Goal: Task Accomplishment & Management: Manage account settings

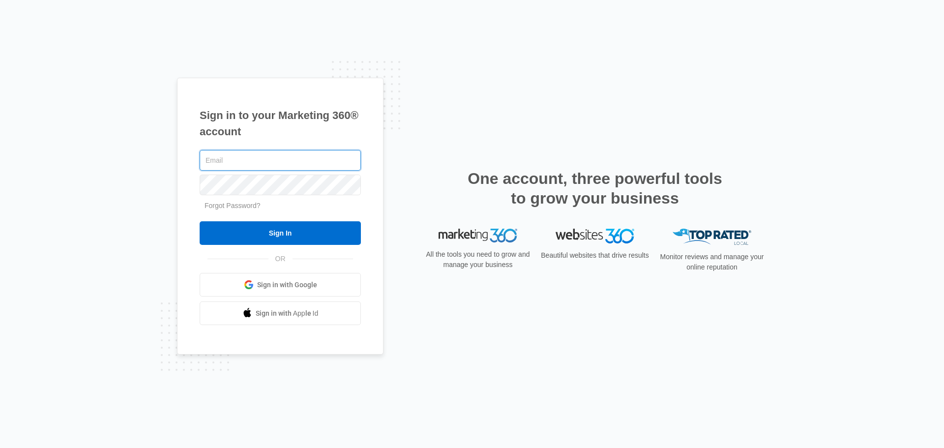
click at [307, 163] on input "text" at bounding box center [280, 160] width 161 height 21
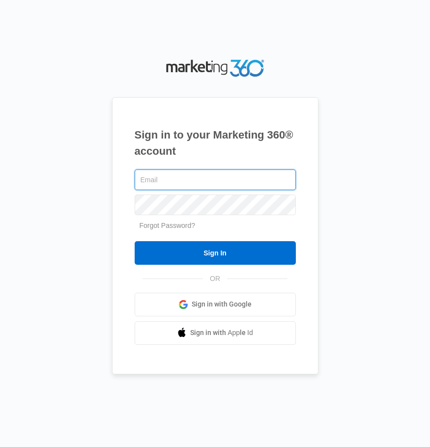
click at [196, 179] on input "text" at bounding box center [215, 180] width 161 height 21
type input "[PERSON_NAME][EMAIL_ADDRESS][DOMAIN_NAME]"
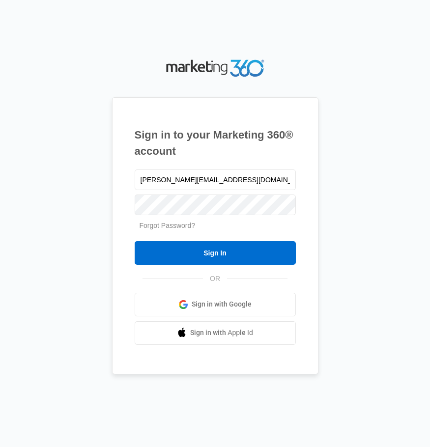
click at [188, 225] on link "Forgot Password?" at bounding box center [168, 226] width 56 height 8
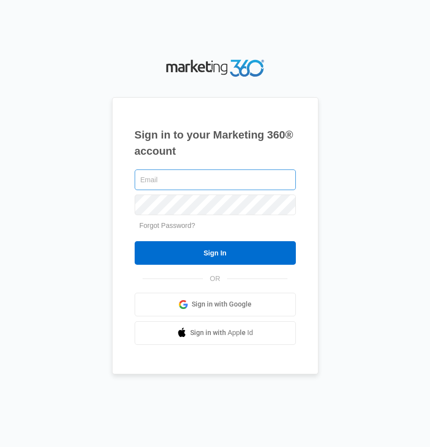
click at [184, 178] on input "text" at bounding box center [215, 180] width 161 height 21
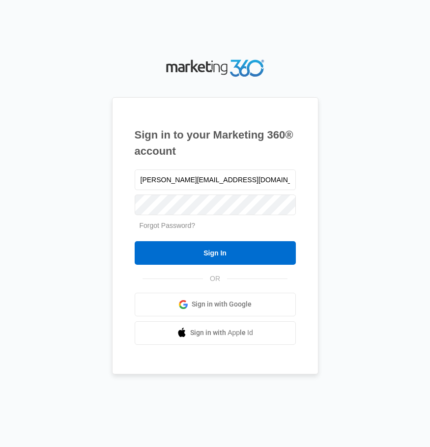
type input "[PERSON_NAME][EMAIL_ADDRESS][DOMAIN_NAME]"
click at [163, 228] on link "Forgot Password?" at bounding box center [168, 226] width 56 height 8
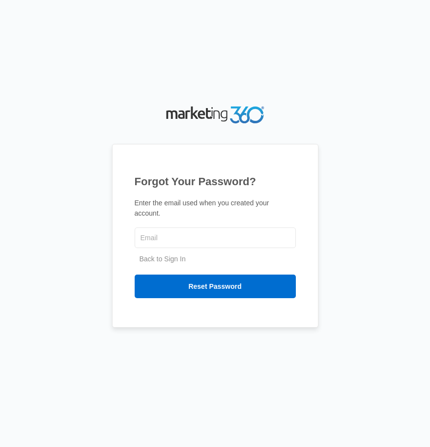
click at [178, 243] on div at bounding box center [215, 238] width 161 height 25
click at [179, 239] on input "text" at bounding box center [215, 238] width 161 height 21
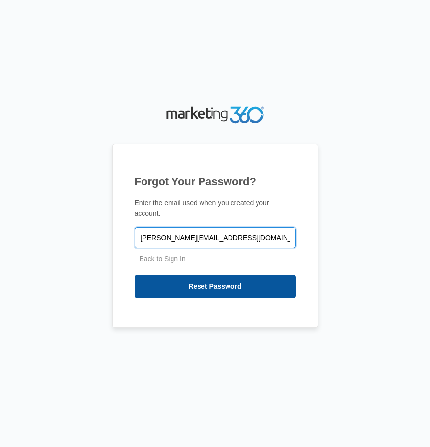
type input "tim@bornorthnashville.com"
click at [235, 283] on input "Reset Password" at bounding box center [215, 287] width 161 height 24
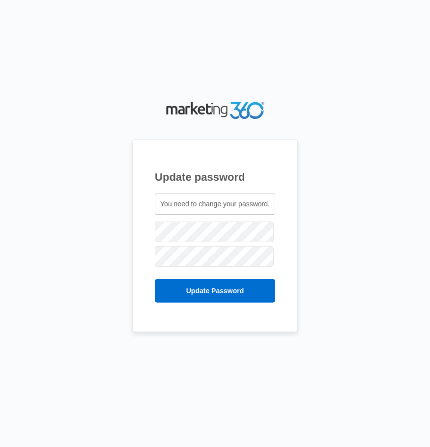
click at [188, 207] on span "You need to change your password." at bounding box center [215, 204] width 110 height 8
click at [210, 207] on span "You need to change your password." at bounding box center [215, 204] width 110 height 8
click at [203, 203] on span "You need to change your password." at bounding box center [215, 204] width 110 height 8
click at [212, 206] on span "You need to change your password." at bounding box center [215, 204] width 110 height 8
click at [204, 206] on span "You need to change your password." at bounding box center [215, 204] width 110 height 8
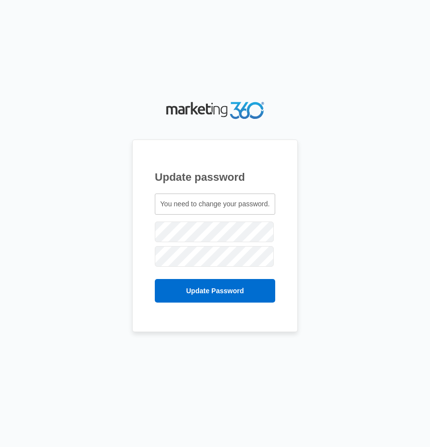
click at [200, 207] on span "You need to change your password." at bounding box center [215, 204] width 110 height 8
click at [202, 201] on span "You need to change your password." at bounding box center [215, 204] width 110 height 8
click at [0, 447] on com-1password-button at bounding box center [0, 447] width 0 height 0
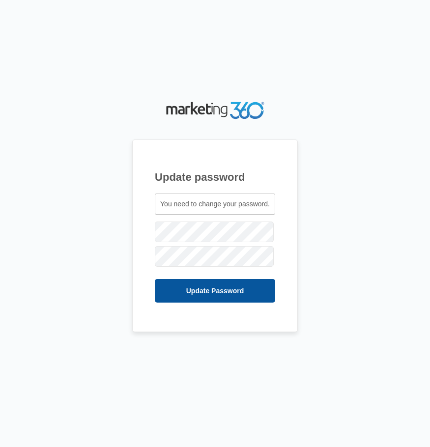
click at [207, 286] on input "Update Password" at bounding box center [215, 291] width 120 height 24
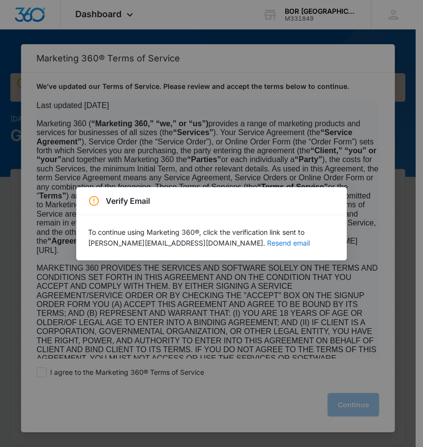
click at [267, 244] on button "Resend email" at bounding box center [288, 243] width 43 height 7
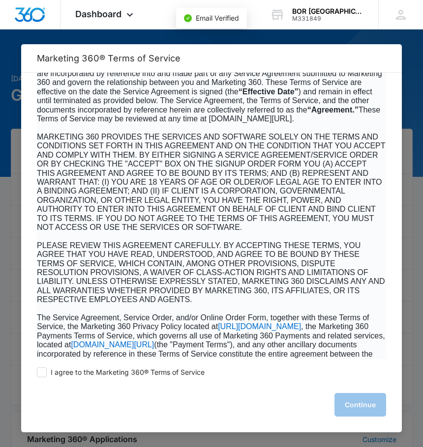
scroll to position [123, 0]
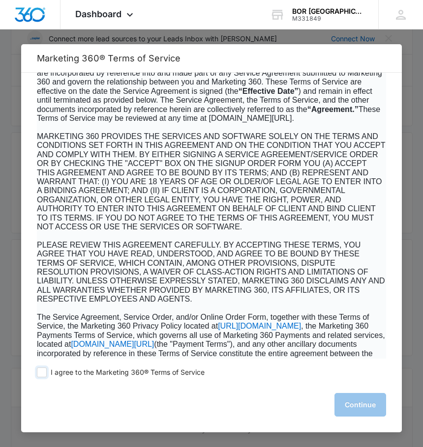
click at [40, 376] on span at bounding box center [42, 373] width 10 height 10
click at [40, 376] on input "I agree to the Marketing 360® Terms of Service" at bounding box center [42, 373] width 10 height 10
checkbox input "true"
click at [371, 407] on button "Continue" at bounding box center [360, 405] width 52 height 24
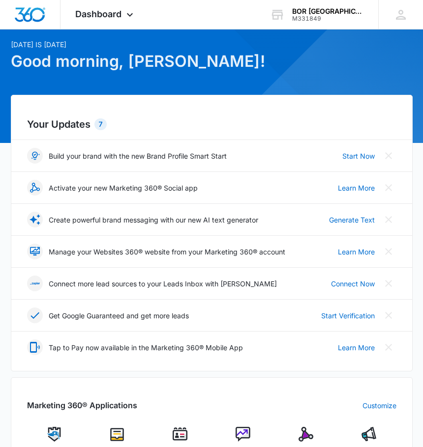
scroll to position [0, 0]
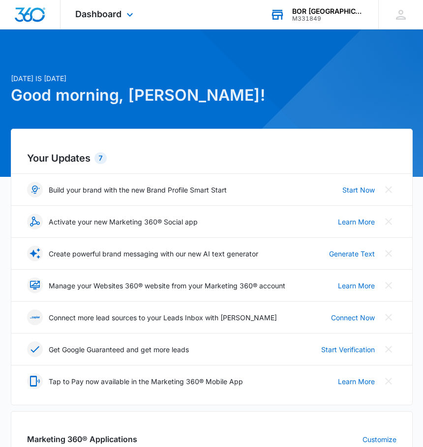
click at [356, 12] on div "BOR [GEOGRAPHIC_DATA]" at bounding box center [328, 11] width 72 height 8
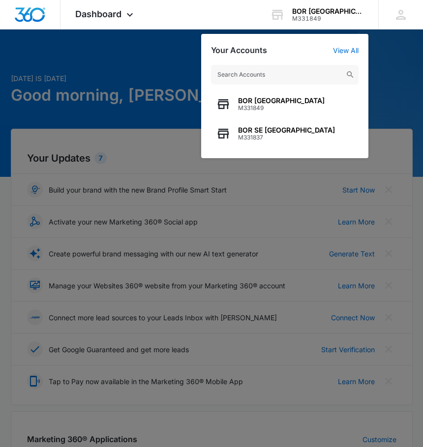
click at [156, 47] on div at bounding box center [211, 223] width 423 height 447
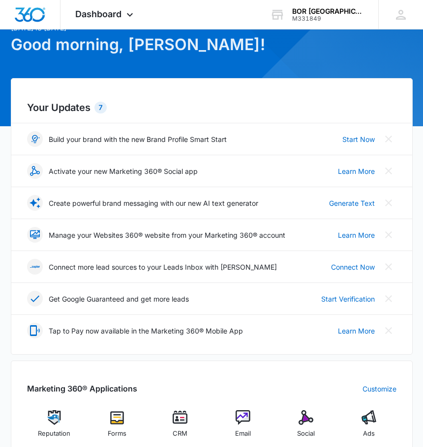
scroll to position [49, 0]
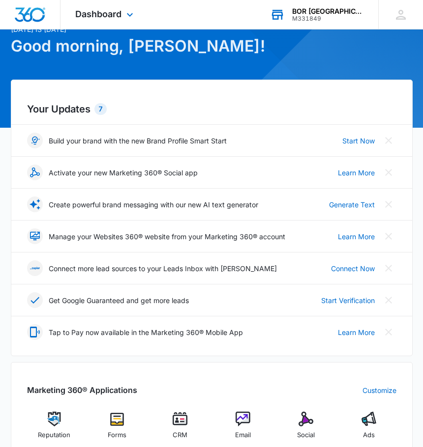
click at [343, 9] on div "BOR [GEOGRAPHIC_DATA]" at bounding box center [328, 11] width 72 height 8
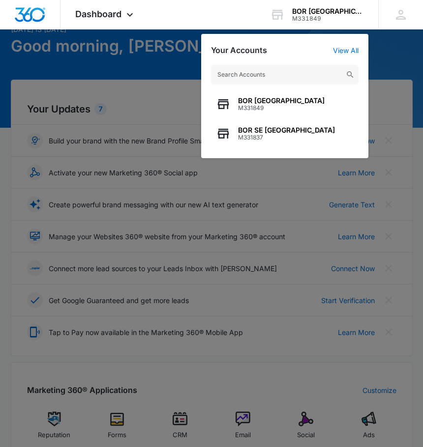
click at [168, 45] on div at bounding box center [211, 223] width 423 height 447
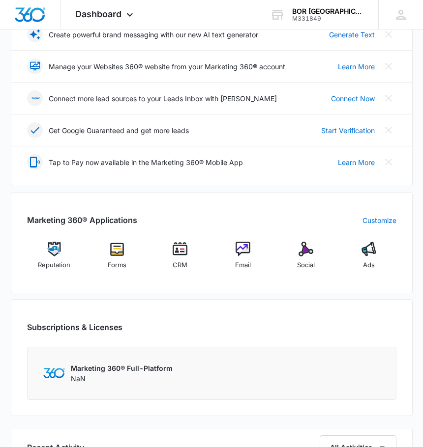
scroll to position [197, 0]
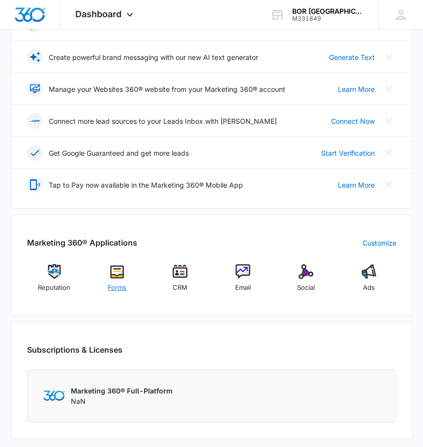
click at [116, 274] on img at bounding box center [117, 271] width 15 height 15
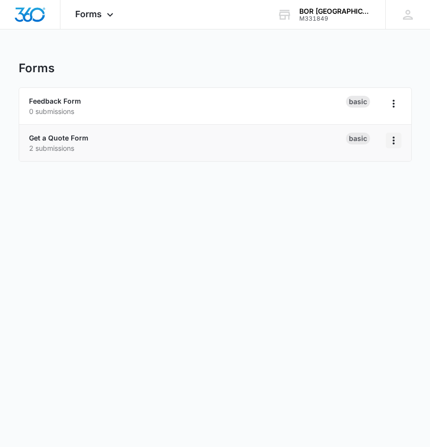
click at [391, 141] on icon "Overflow Menu" at bounding box center [394, 141] width 12 height 12
click at [154, 137] on div "Get a Quote Form 2 submissions" at bounding box center [187, 143] width 317 height 21
click at [68, 137] on link "Get a Quote Form" at bounding box center [58, 138] width 59 height 8
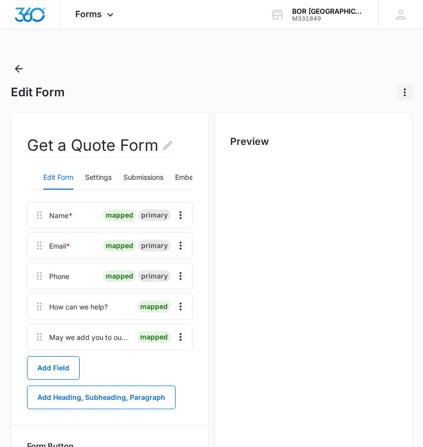
click at [404, 90] on icon "Actions" at bounding box center [405, 92] width 12 height 12
click at [277, 89] on div "Edit Form Delete Form" at bounding box center [212, 93] width 402 height 16
click at [181, 336] on icon "Overflow Menu" at bounding box center [180, 337] width 12 height 12
click at [264, 151] on div "Preview" at bounding box center [313, 332] width 199 height 441
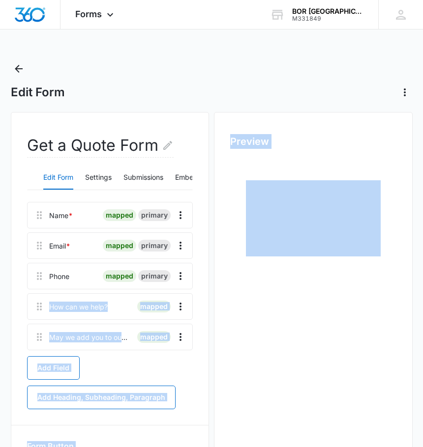
drag, startPoint x: 323, startPoint y: 277, endPoint x: 211, endPoint y: 275, distance: 112.6
click at [211, 275] on div "Get a Quote Form Edit Form Settings Submissions Embed Design Name * mapped prim…" at bounding box center [212, 336] width 402 height 449
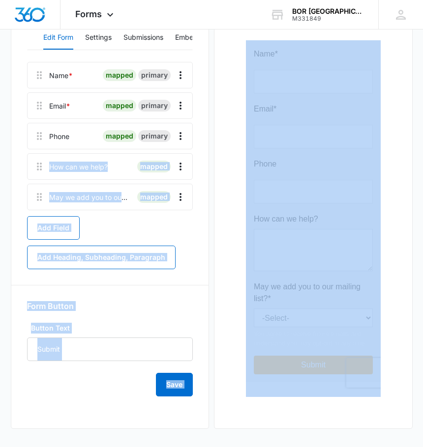
scroll to position [142, 0]
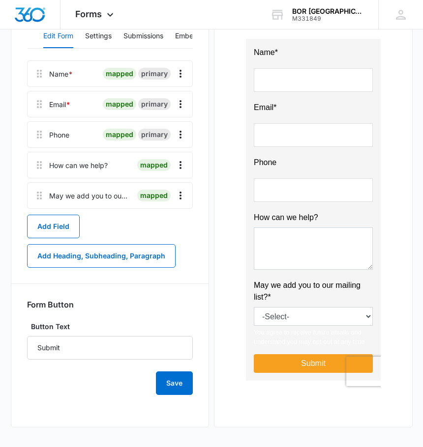
click at [363, 318] on div at bounding box center [313, 214] width 166 height 394
click at [57, 230] on button "Add Field" at bounding box center [53, 227] width 53 height 24
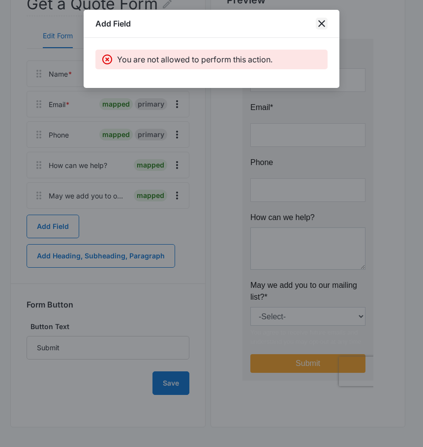
click at [323, 21] on icon "close" at bounding box center [322, 24] width 12 height 12
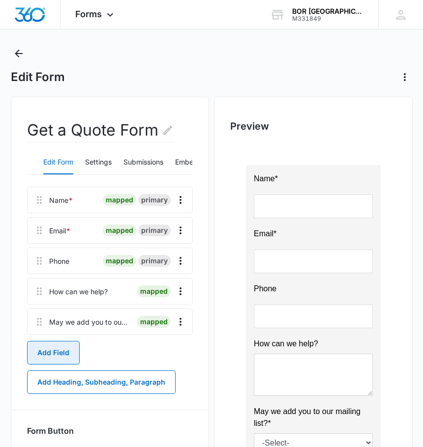
scroll to position [0, 0]
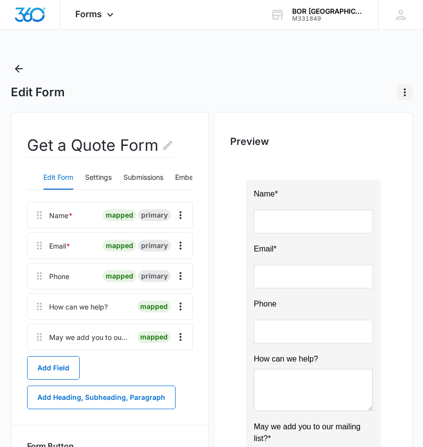
click at [403, 88] on icon "Actions" at bounding box center [405, 92] width 12 height 12
drag, startPoint x: 382, startPoint y: 68, endPoint x: 392, endPoint y: 20, distance: 49.3
click at [382, 63] on div "Edit Form Delete Form" at bounding box center [212, 80] width 402 height 39
click at [397, 8] on icon at bounding box center [400, 14] width 15 height 15
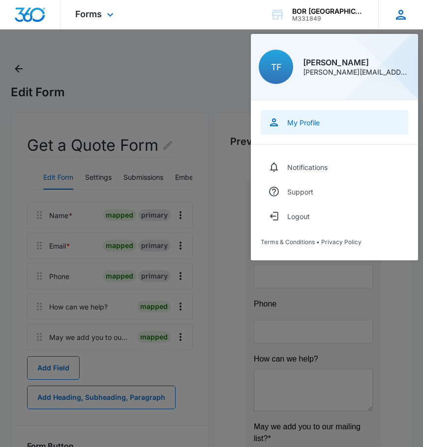
click at [306, 122] on div "My Profile" at bounding box center [303, 122] width 32 height 8
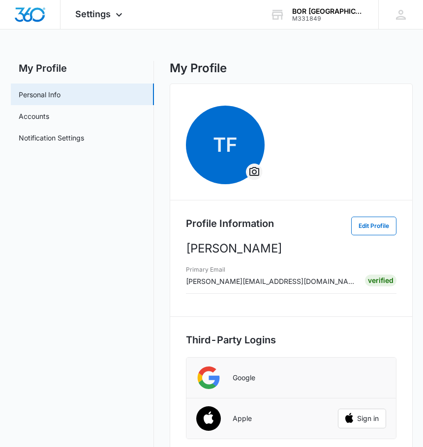
click at [254, 172] on icon "Overflow Menu" at bounding box center [254, 172] width 12 height 12
click at [268, 194] on button "Change Profile Photo" at bounding box center [298, 199] width 103 height 15
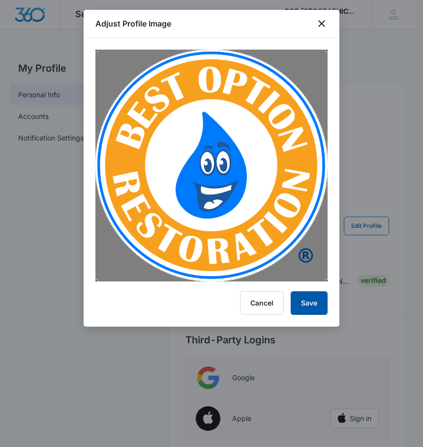
click at [311, 305] on button "Save" at bounding box center [308, 303] width 37 height 24
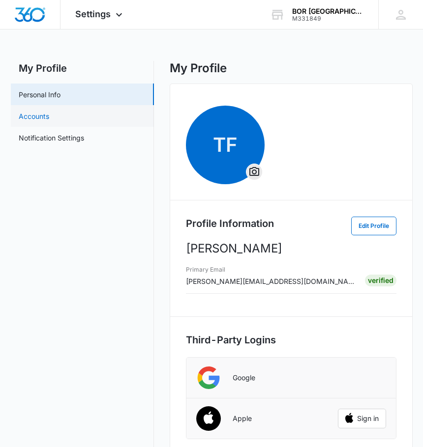
click at [49, 116] on link "Accounts" at bounding box center [34, 116] width 30 height 10
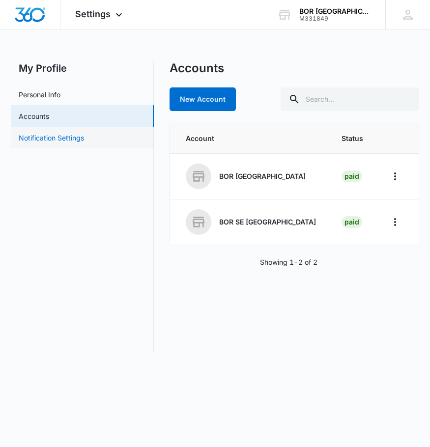
click at [76, 137] on link "Notification Settings" at bounding box center [51, 138] width 65 height 10
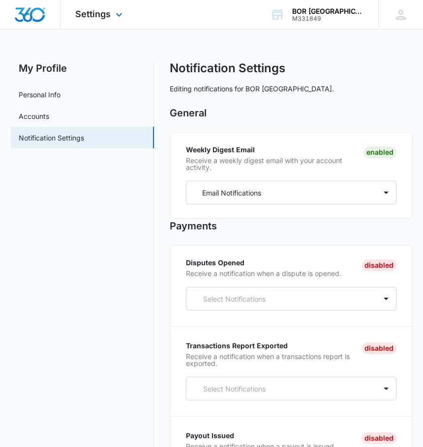
click at [44, 13] on img "Dashboard" at bounding box center [29, 14] width 31 height 15
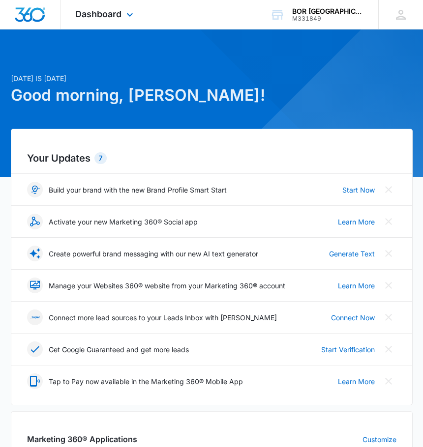
click at [103, 3] on div "Dashboard Apps Reputation Forms CRM Email Social Ads Files Brand Settings" at bounding box center [105, 14] width 90 height 29
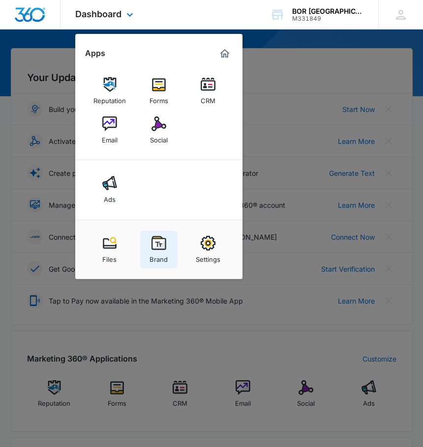
scroll to position [98, 0]
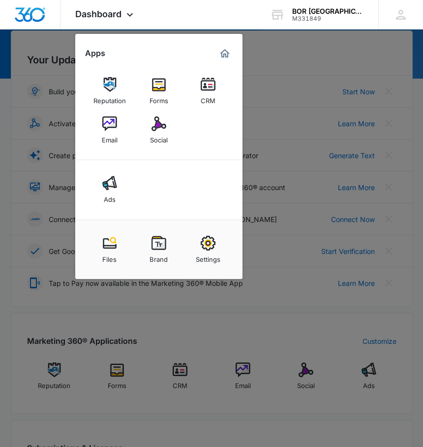
click at [296, 40] on div at bounding box center [211, 223] width 423 height 447
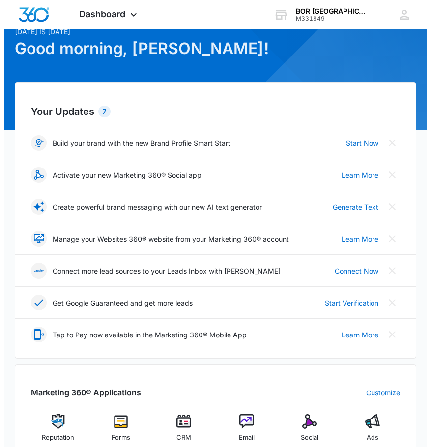
scroll to position [0, 0]
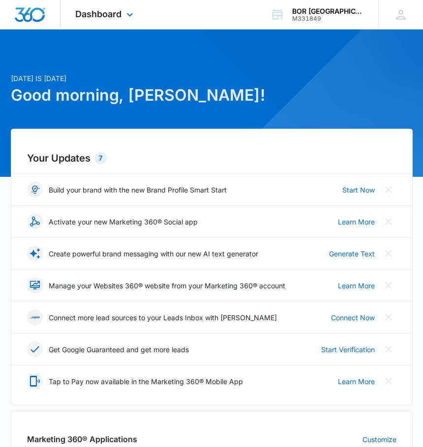
click at [106, 19] on div "Dashboard Apps Reputation Forms CRM Email Social Ads Files Brand Settings" at bounding box center [105, 14] width 90 height 29
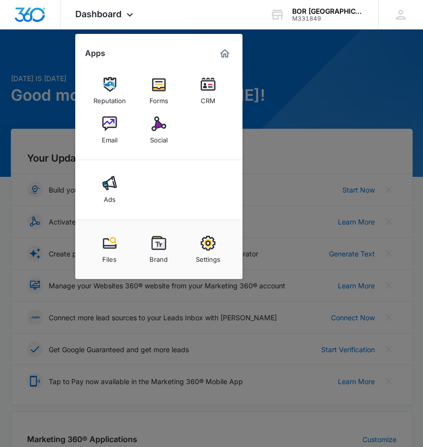
drag, startPoint x: 293, startPoint y: 63, endPoint x: 305, endPoint y: 55, distance: 14.9
click at [296, 62] on div at bounding box center [211, 223] width 423 height 447
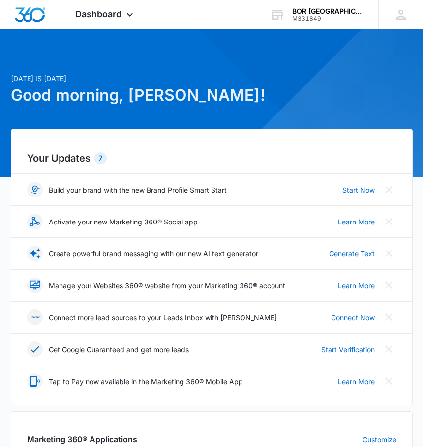
drag, startPoint x: 356, startPoint y: 1, endPoint x: 236, endPoint y: 31, distance: 123.7
drag, startPoint x: 289, startPoint y: 0, endPoint x: 282, endPoint y: 57, distance: 57.9
click at [256, 79] on p "Today is Thursday, September 11th" at bounding box center [212, 78] width 402 height 10
drag, startPoint x: 260, startPoint y: 5, endPoint x: 277, endPoint y: 1, distance: 16.6
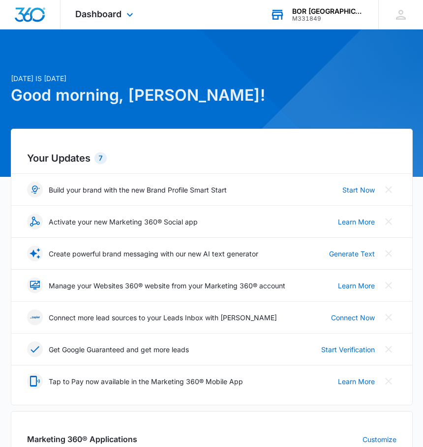
click at [232, 13] on div "Dashboard Apps Reputation Forms CRM Email Social Ads Files Brand Settings BOR N…" at bounding box center [211, 14] width 423 height 29
click at [393, 20] on icon at bounding box center [400, 14] width 15 height 15
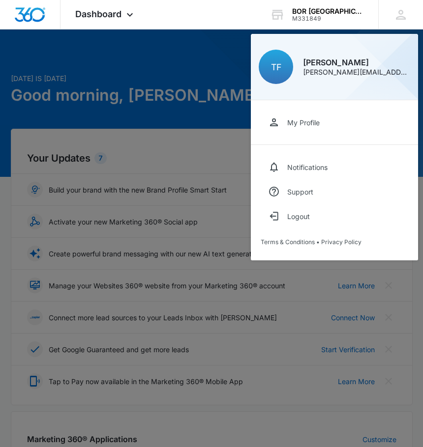
click at [200, 60] on div at bounding box center [211, 223] width 423 height 447
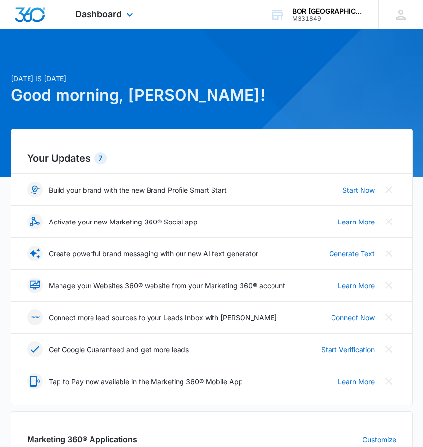
click at [37, 16] on img "Dashboard" at bounding box center [29, 14] width 31 height 15
click at [108, 20] on div "Dashboard Apps Reputation Forms CRM Email Social Ads Files Brand Settings" at bounding box center [105, 14] width 90 height 29
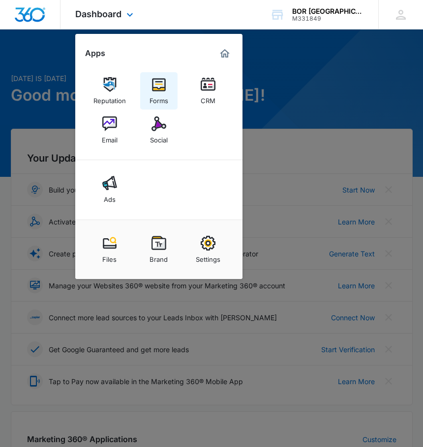
click at [158, 86] on img at bounding box center [158, 84] width 15 height 15
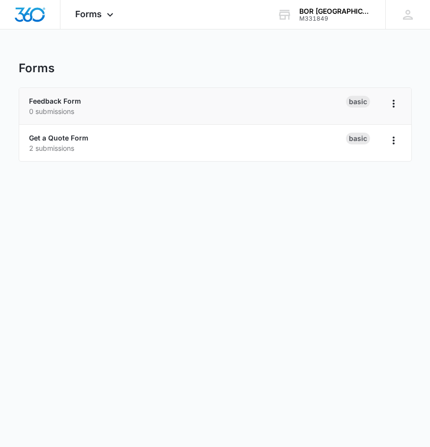
click at [397, 94] on li "Feedback Form 0 submissions Basic" at bounding box center [215, 106] width 392 height 37
click at [396, 109] on icon "Overflow Menu" at bounding box center [394, 104] width 12 height 12
click at [290, 195] on body "Forms Apps Reputation Forms CRM Email Social Ads Files Brand Settings BOR North…" at bounding box center [215, 223] width 430 height 447
click at [359, 138] on div "Basic" at bounding box center [358, 139] width 24 height 12
click at [392, 139] on icon "Overflow Menu" at bounding box center [394, 141] width 12 height 12
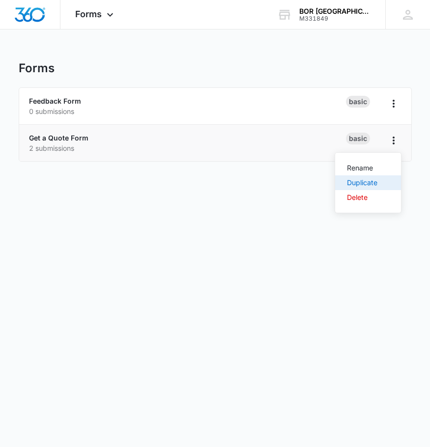
click at [373, 181] on div "Duplicate" at bounding box center [362, 182] width 30 height 7
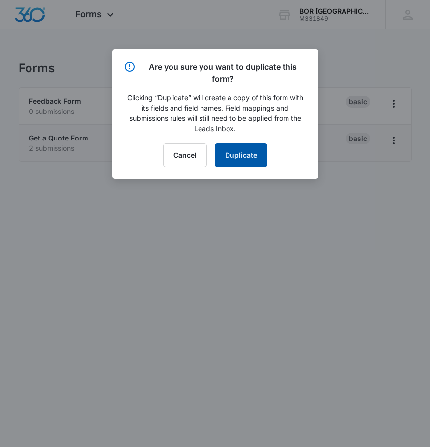
click at [250, 153] on button "Duplicate" at bounding box center [241, 156] width 53 height 24
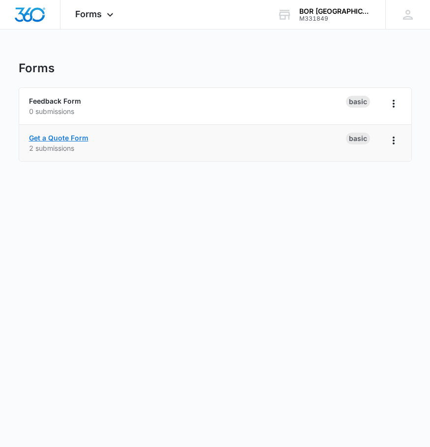
click at [72, 136] on link "Get a Quote Form" at bounding box center [58, 138] width 59 height 8
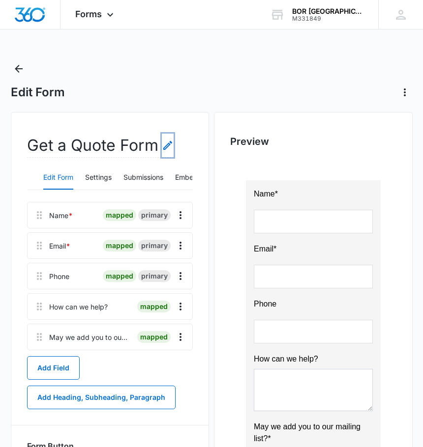
click at [167, 148] on icon "Edit Form Name" at bounding box center [168, 146] width 12 height 12
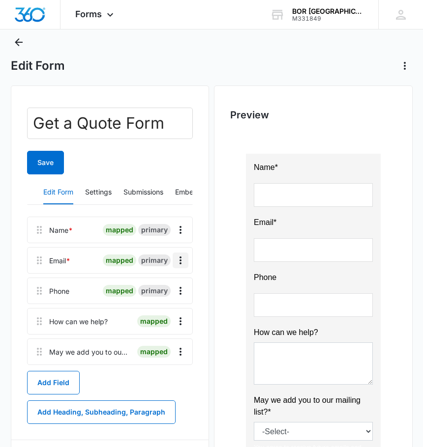
scroll to position [49, 0]
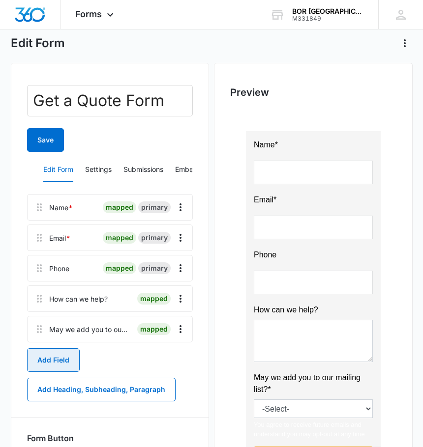
click at [53, 358] on button "Add Field" at bounding box center [53, 360] width 53 height 24
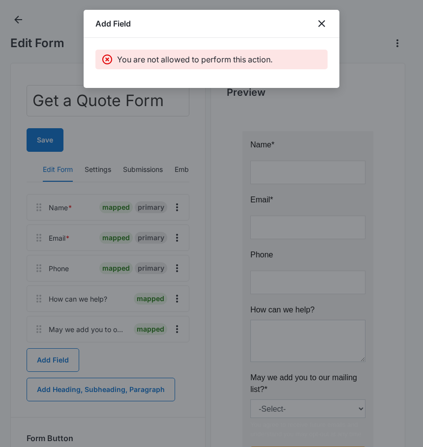
scroll to position [98, 0]
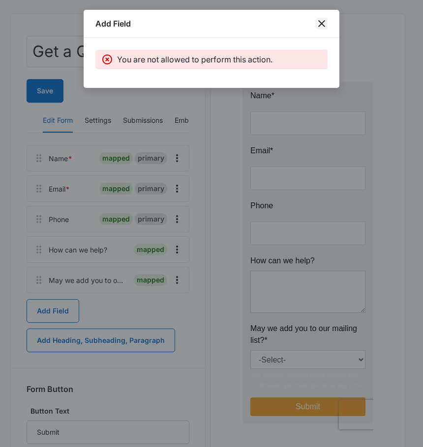
click at [322, 22] on icon "close" at bounding box center [322, 24] width 12 height 12
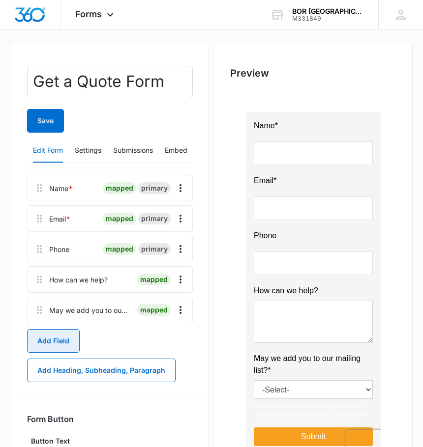
scroll to position [0, 20]
click at [76, 147] on button "Settings" at bounding box center [78, 151] width 27 height 24
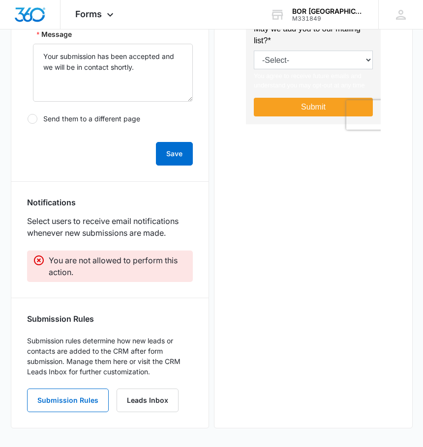
scroll to position [399, 0]
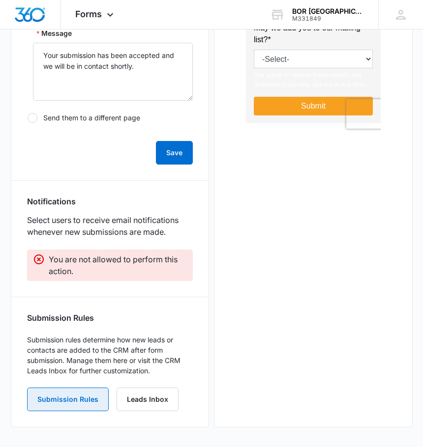
click at [75, 399] on button "Submission Rules" at bounding box center [68, 400] width 82 height 24
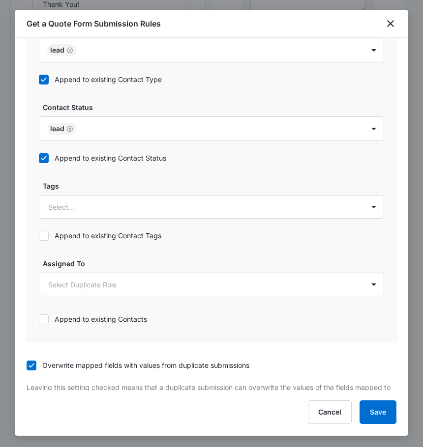
scroll to position [495, 0]
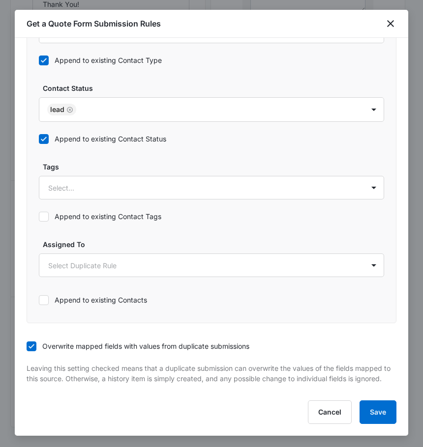
click at [390, 16] on div "Get a Quote Form Submission Rules" at bounding box center [211, 24] width 393 height 28
click at [390, 27] on icon "close" at bounding box center [390, 24] width 12 height 12
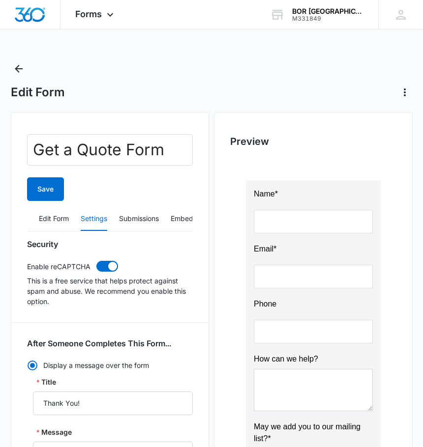
scroll to position [0, 0]
click at [48, 219] on button "Edit Form" at bounding box center [58, 219] width 30 height 24
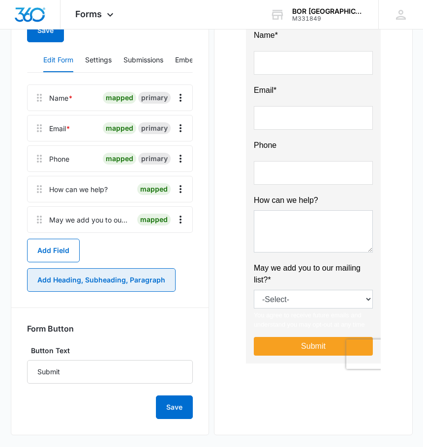
scroll to position [161, 0]
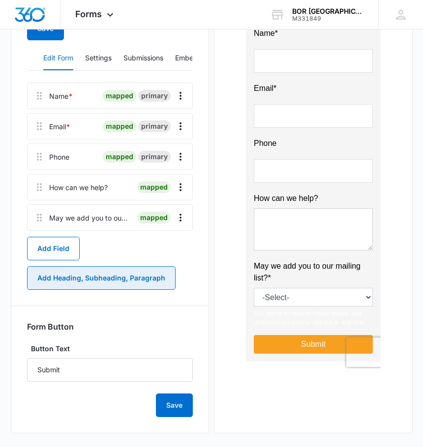
click at [132, 282] on button "Add Heading, Subheading, Paragraph" at bounding box center [101, 278] width 148 height 24
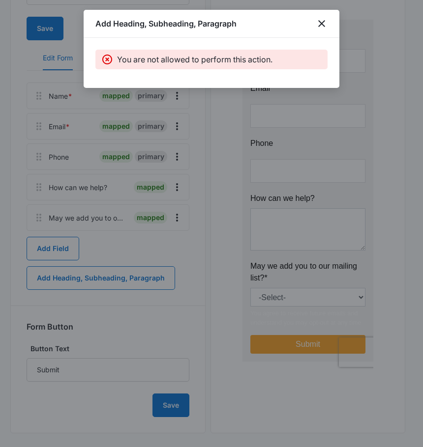
click at [325, 14] on div "Add Heading, Subheading, Paragraph" at bounding box center [212, 24] width 256 height 28
click at [318, 27] on icon "close" at bounding box center [322, 24] width 12 height 12
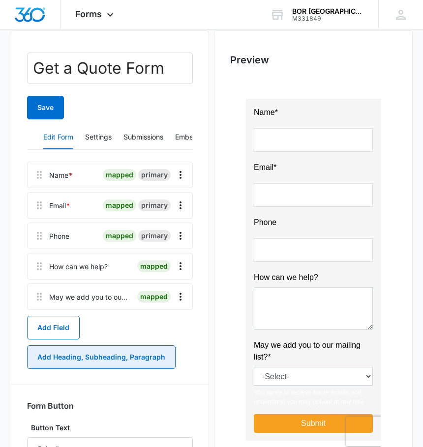
scroll to position [68, 0]
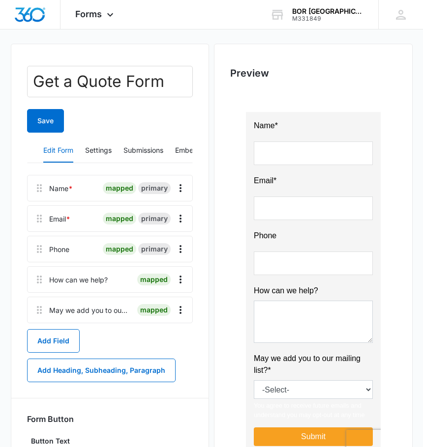
click at [350, 393] on div at bounding box center [313, 287] width 166 height 394
click at [364, 390] on div at bounding box center [313, 287] width 166 height 394
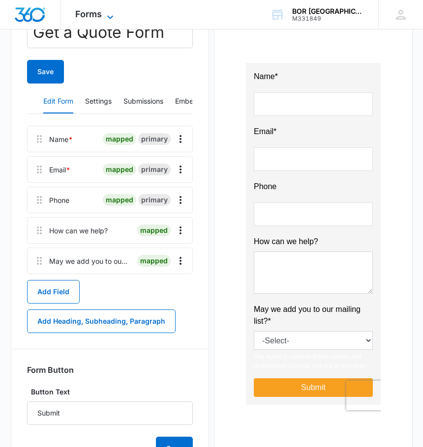
click at [106, 9] on div "Forms Apps Reputation Forms CRM Email Social Ads Files Brand Settings" at bounding box center [95, 14] width 70 height 29
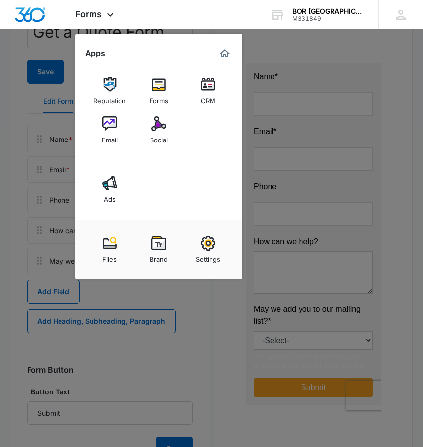
click at [209, 245] on img at bounding box center [208, 243] width 15 height 15
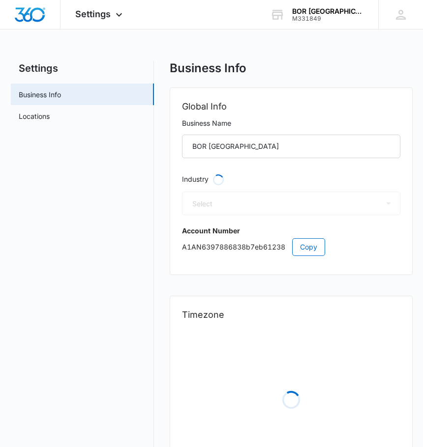
select select "4"
select select "US"
select select "America/[GEOGRAPHIC_DATA]"
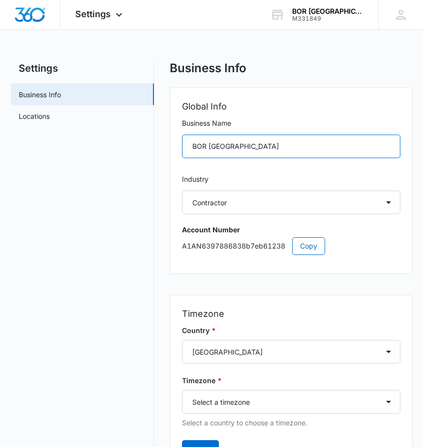
click at [262, 149] on input "BOR [GEOGRAPHIC_DATA]" at bounding box center [291, 147] width 218 height 24
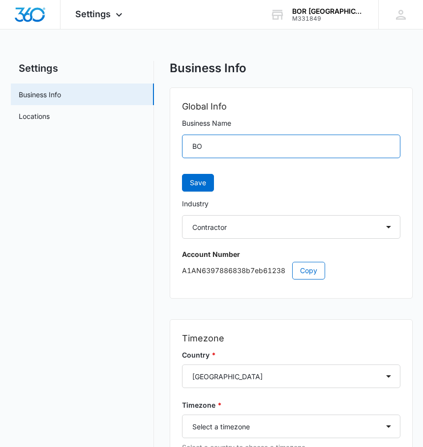
type input "B"
type input "Best Option Restoration of [GEOGRAPHIC_DATA]"
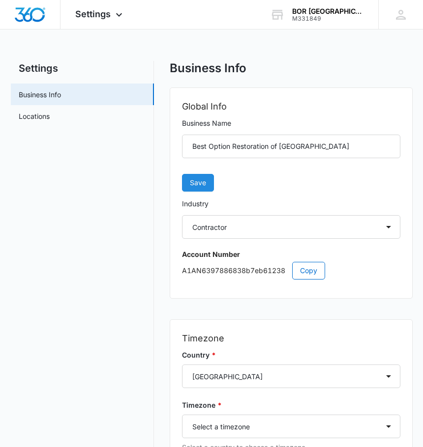
click at [202, 181] on span "Save" at bounding box center [198, 182] width 16 height 11
